Goal: Information Seeking & Learning: Compare options

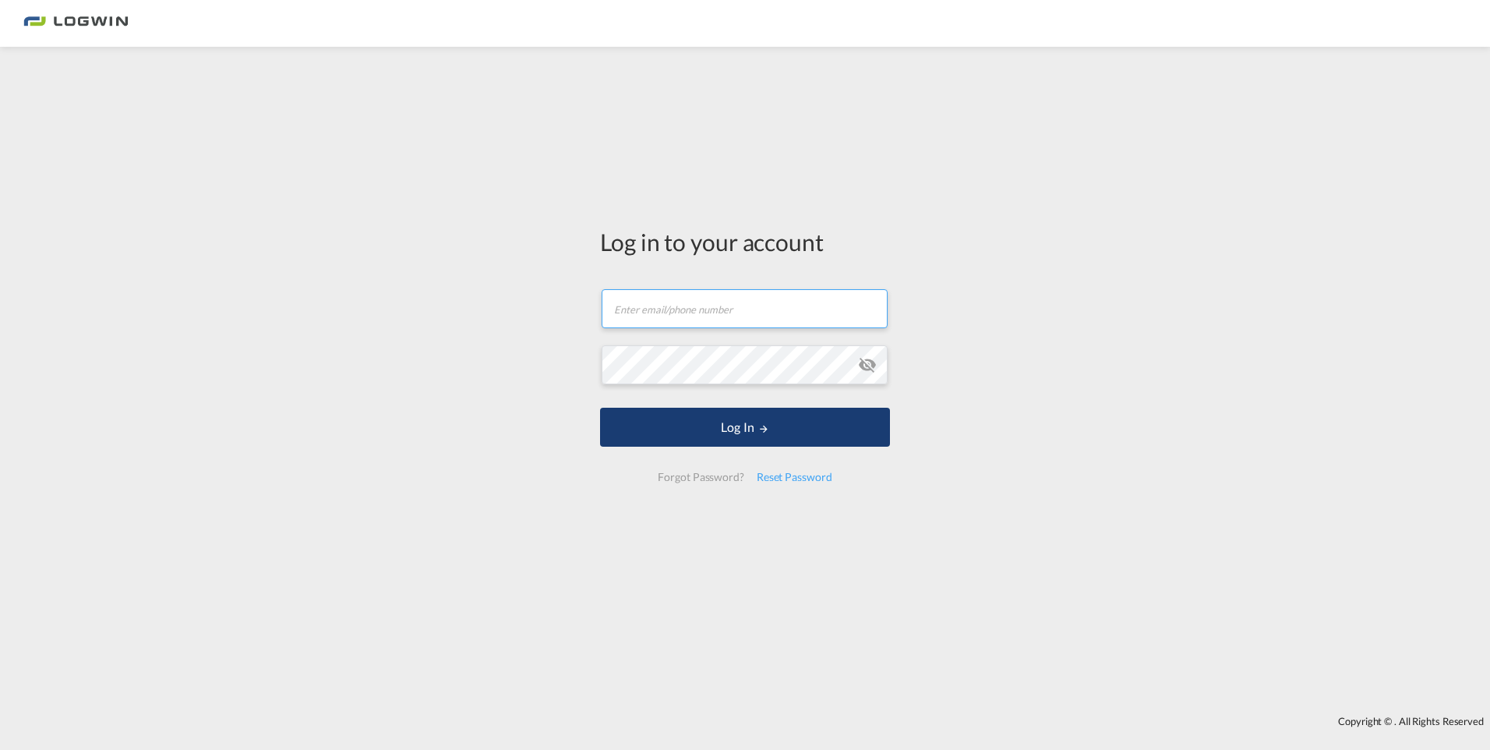
type input "[EMAIL_ADDRESS][PERSON_NAME][DOMAIN_NAME]"
click at [759, 434] on button "Log In" at bounding box center [745, 427] width 290 height 39
